Goal: Task Accomplishment & Management: Use online tool/utility

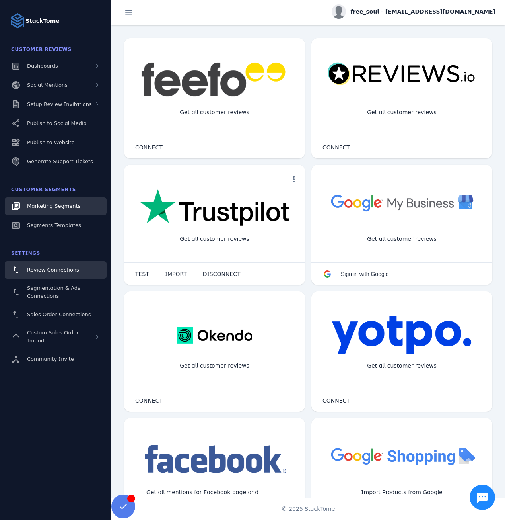
click at [53, 209] on span "Marketing Segments" at bounding box center [53, 206] width 53 height 6
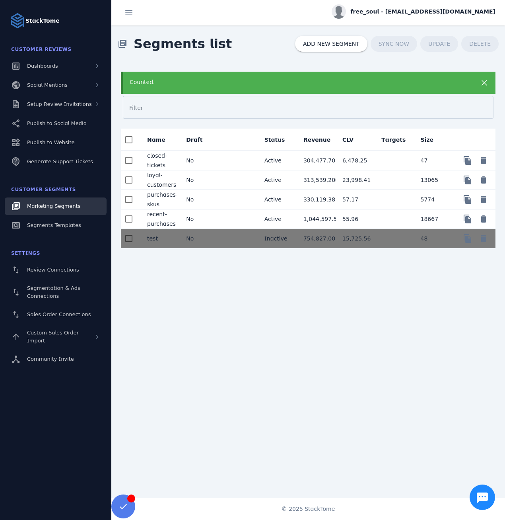
click at [215, 158] on mat-cell "No" at bounding box center [199, 160] width 39 height 19
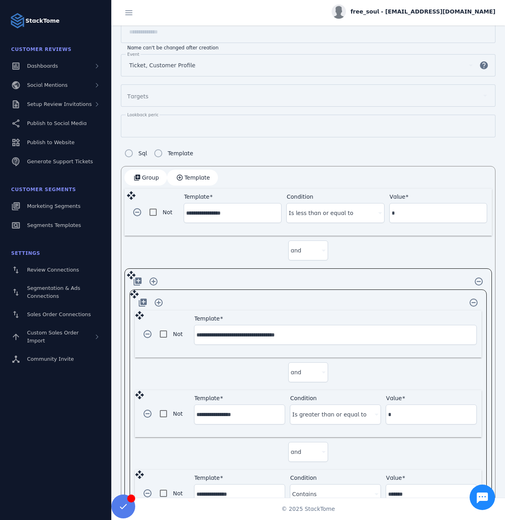
scroll to position [113, 0]
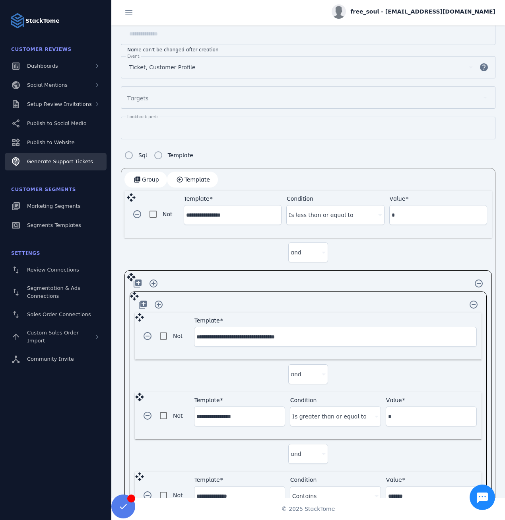
drag, startPoint x: 62, startPoint y: 223, endPoint x: 75, endPoint y: 167, distance: 57.2
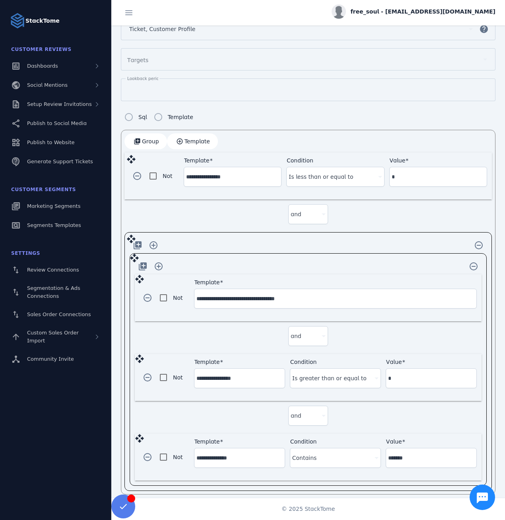
scroll to position [153, 0]
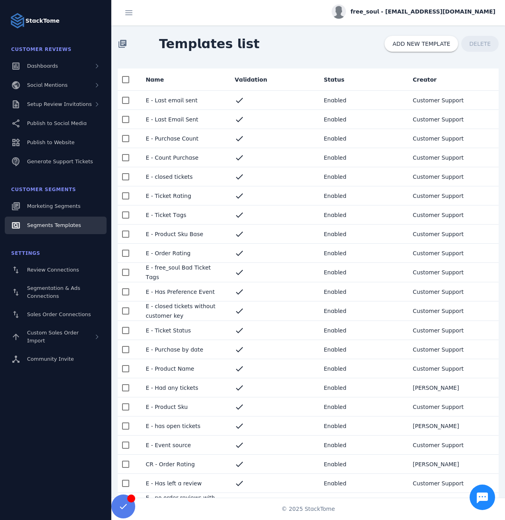
click at [179, 311] on mat-cell "E - closed tickets without customer key" at bounding box center [183, 310] width 89 height 19
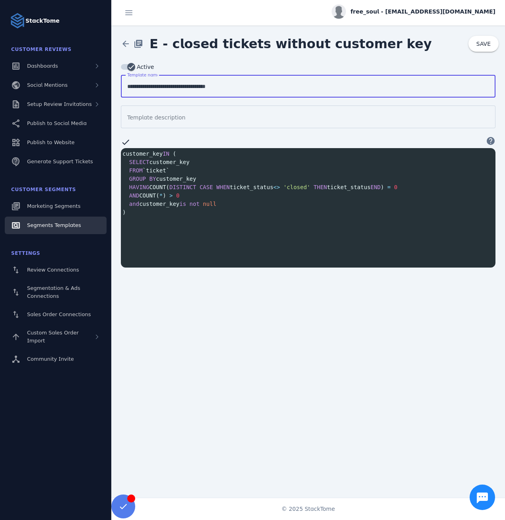
click at [187, 85] on input "**********" at bounding box center [308, 87] width 362 height 10
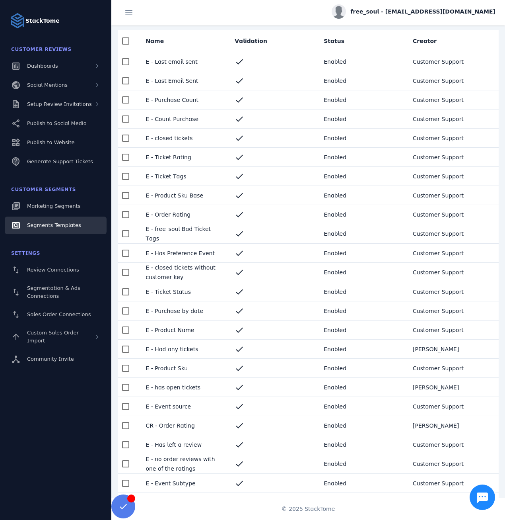
scroll to position [40, 0]
